Goal: Task Accomplishment & Management: Manage account settings

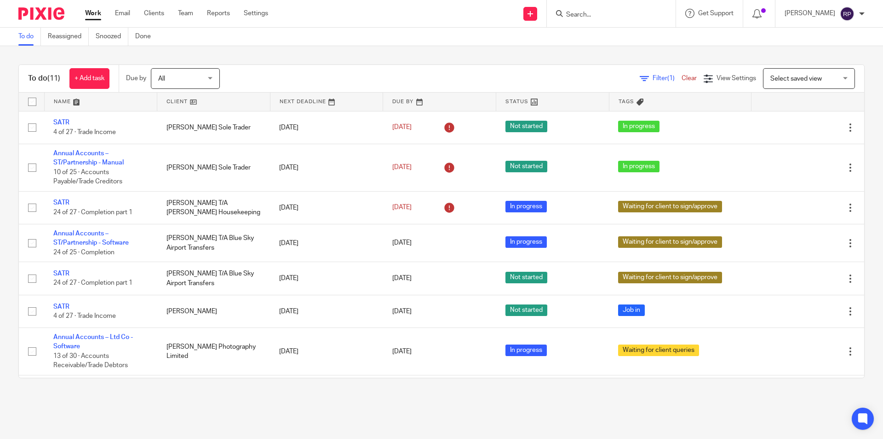
scroll to position [153, 0]
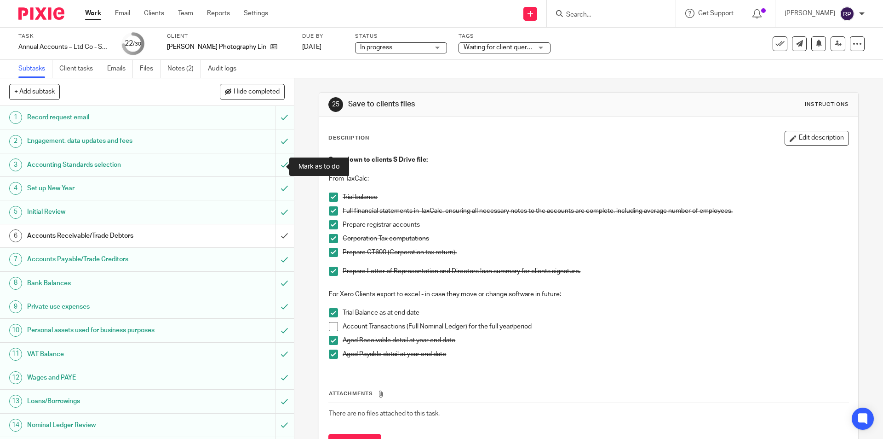
scroll to position [44, 0]
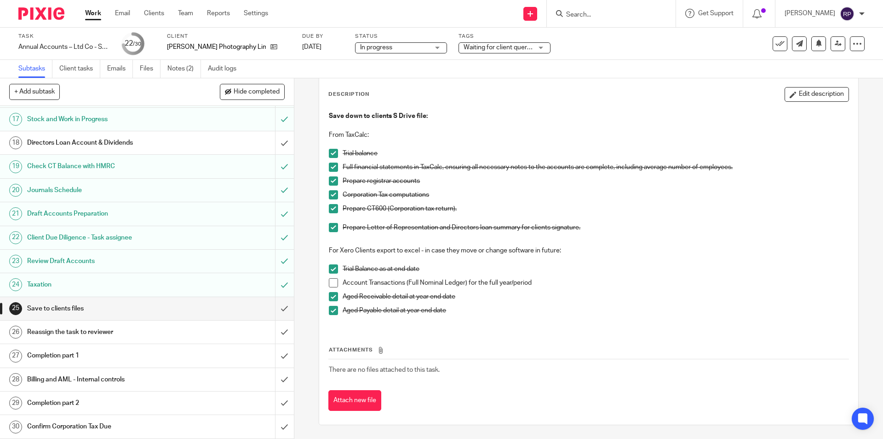
click at [335, 281] on span at bounding box center [333, 282] width 9 height 9
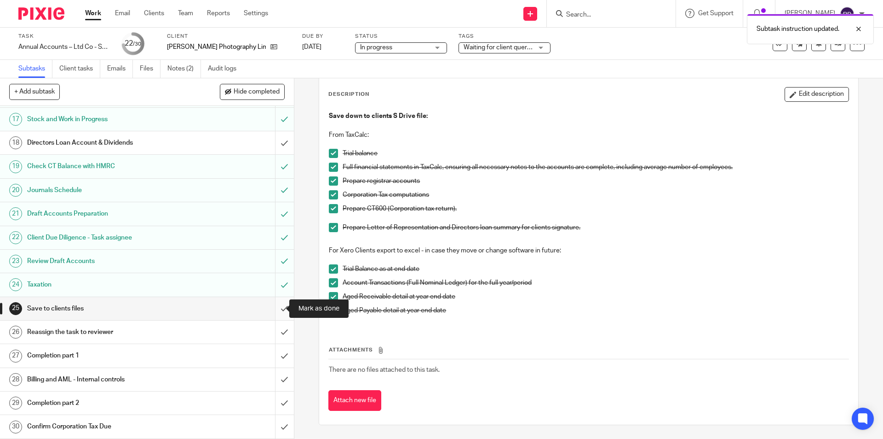
click at [274, 307] on input "submit" at bounding box center [147, 308] width 294 height 23
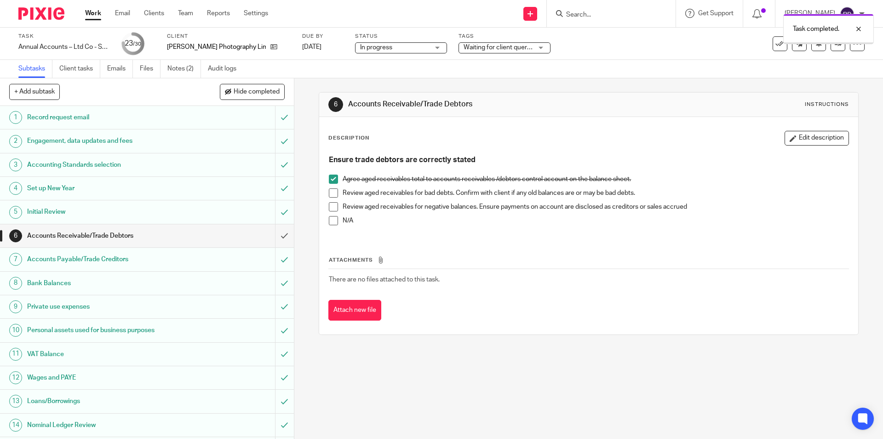
scroll to position [376, 0]
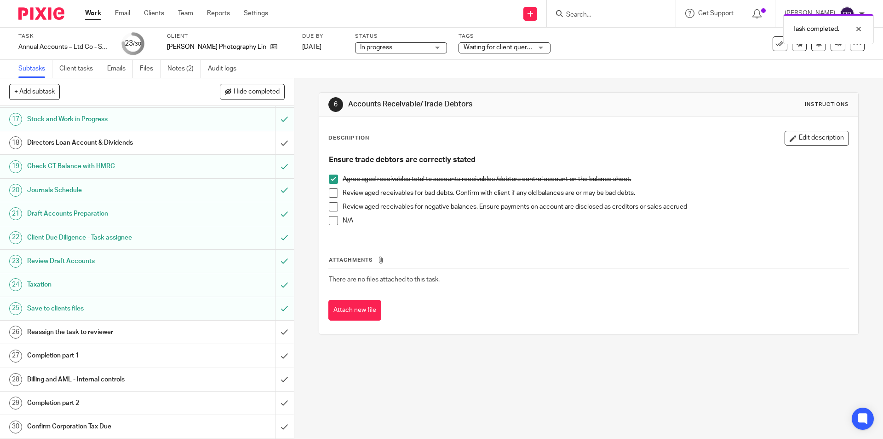
click at [69, 326] on h1 "Reassign the task to reviewer" at bounding box center [106, 332] width 159 height 14
